Goal: Navigation & Orientation: Find specific page/section

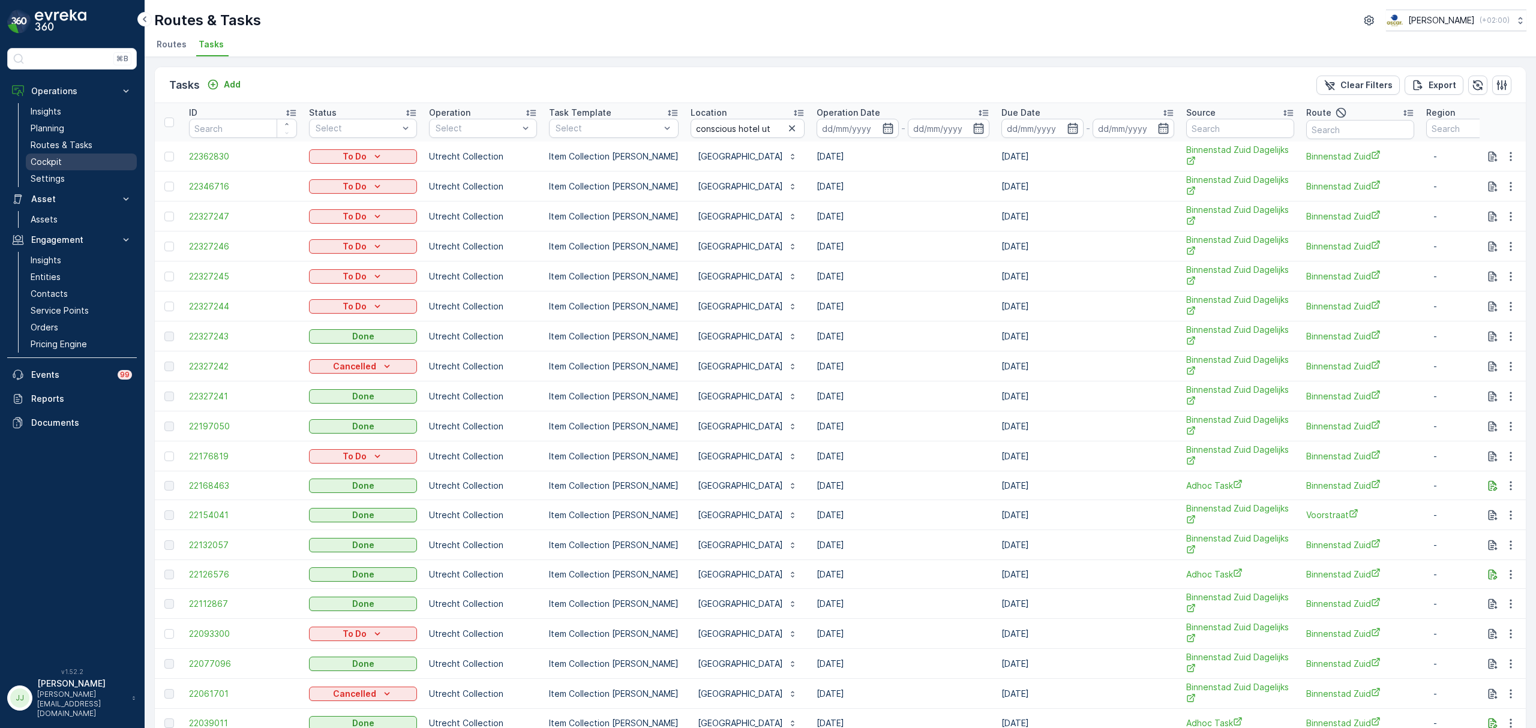
click at [49, 156] on link "Cockpit" at bounding box center [81, 162] width 111 height 17
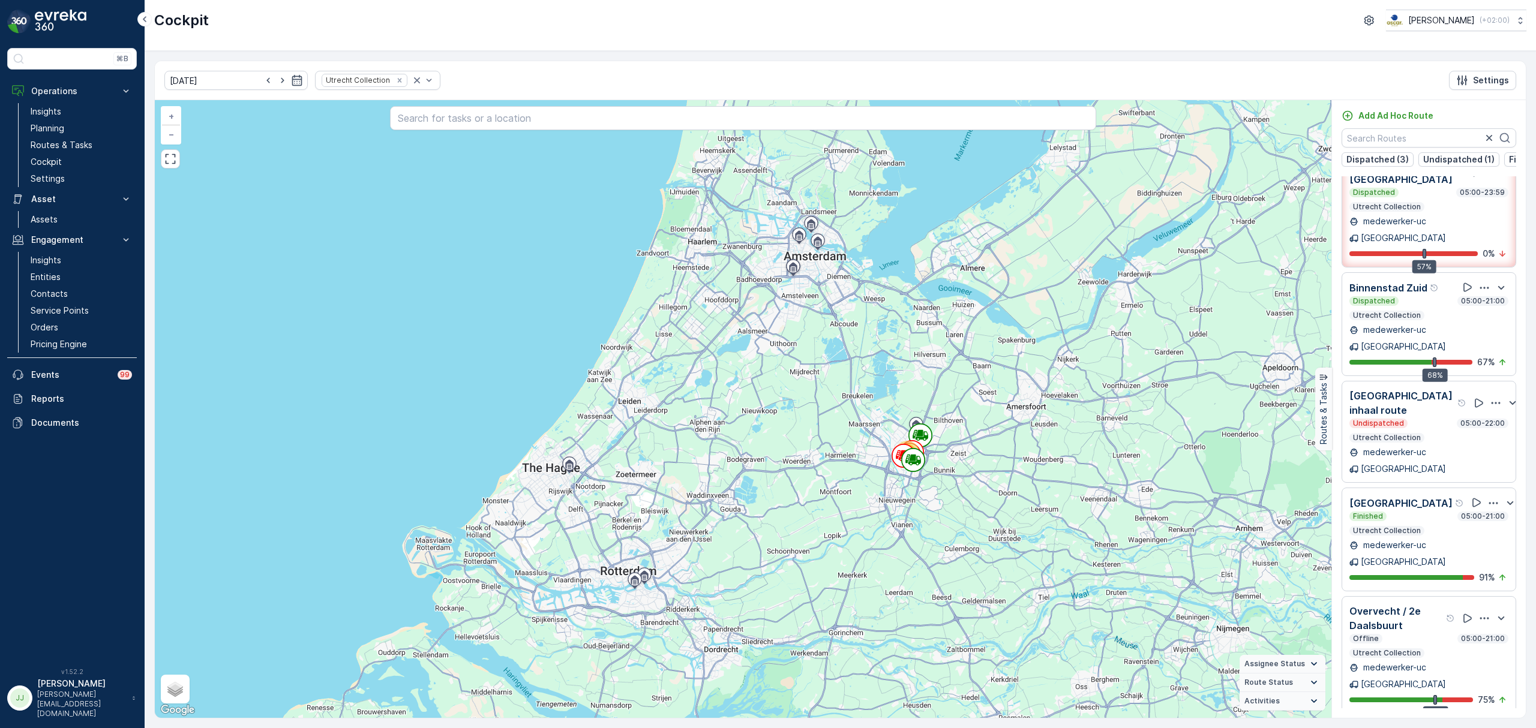
scroll to position [38, 0]
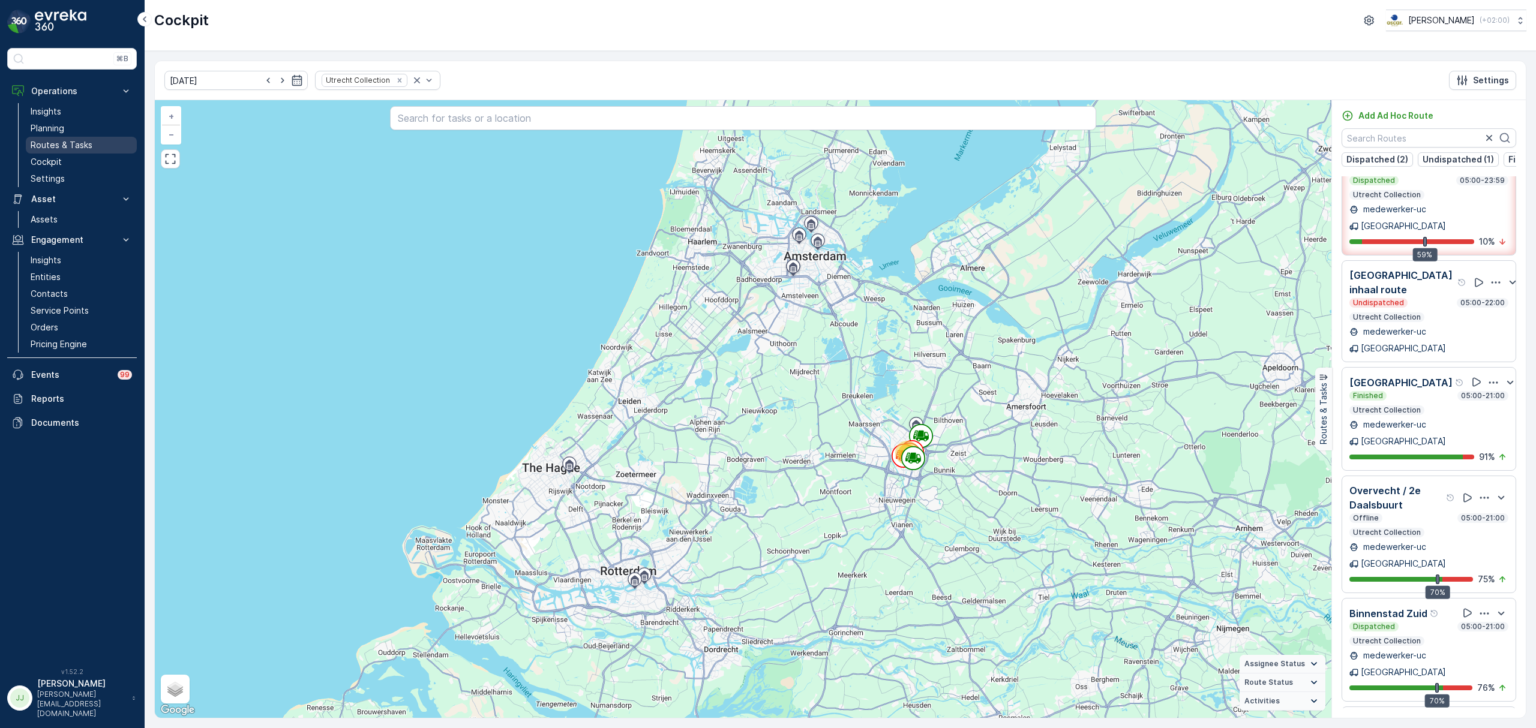
click at [71, 143] on p "Routes & Tasks" at bounding box center [62, 145] width 62 height 12
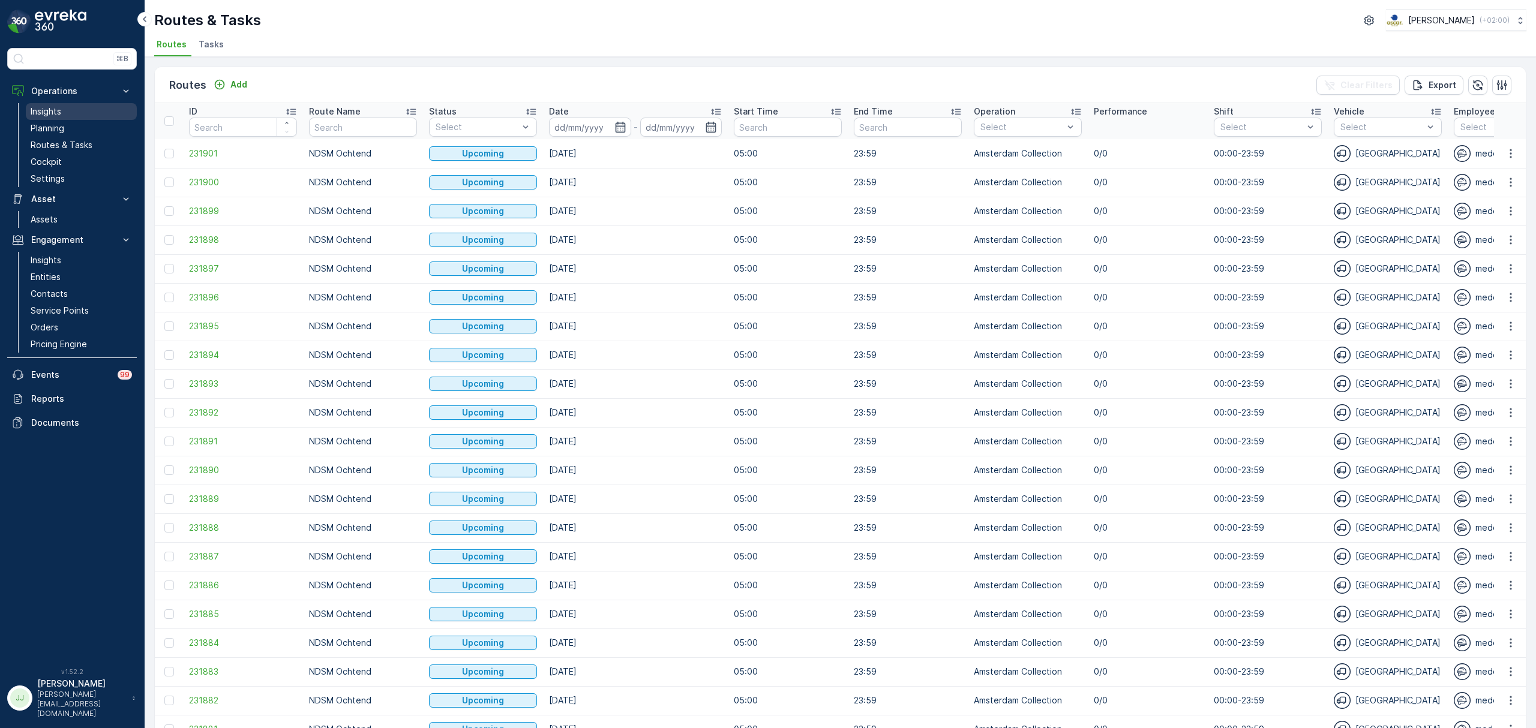
click at [55, 109] on p "Insights" at bounding box center [46, 112] width 31 height 12
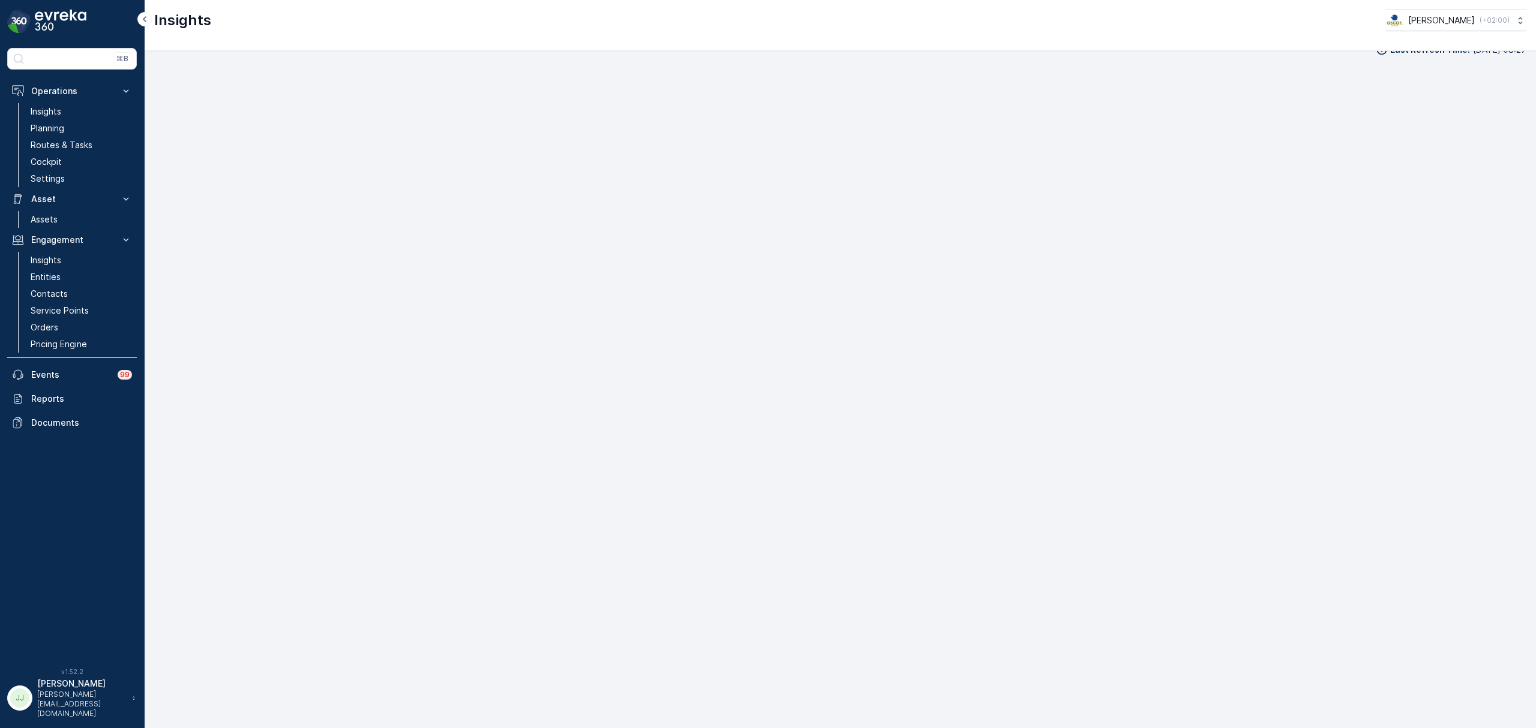
scroll to position [17, 0]
